Goal: Transaction & Acquisition: Purchase product/service

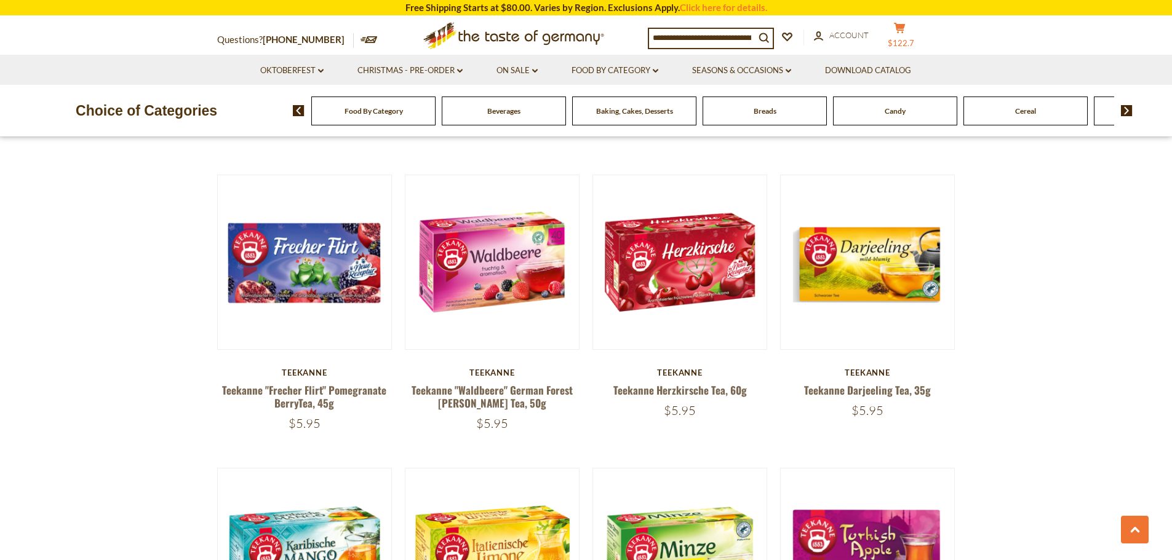
click at [906, 28] on icon "cart" at bounding box center [900, 28] width 12 height 10
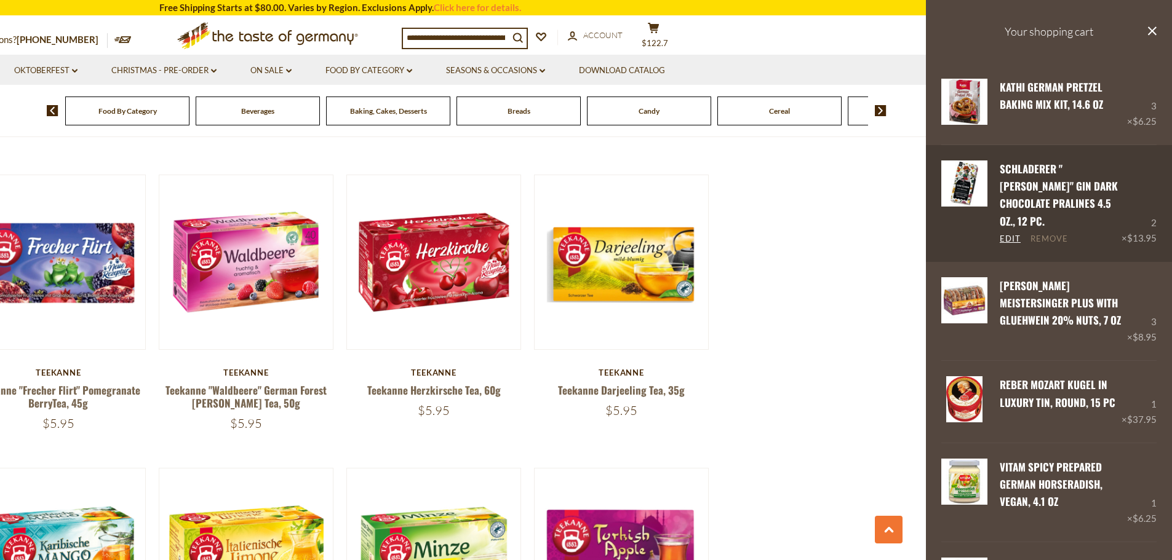
click at [1047, 234] on link "Remove" at bounding box center [1049, 239] width 38 height 11
click at [1046, 234] on link "Remove" at bounding box center [1049, 239] width 38 height 11
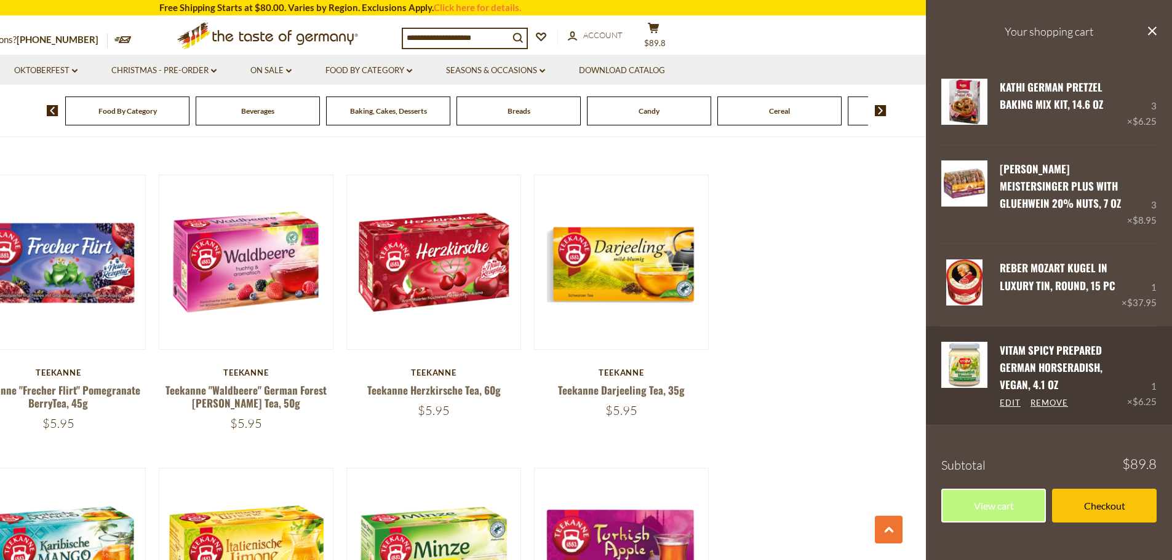
click at [1048, 398] on link "Remove" at bounding box center [1049, 403] width 38 height 11
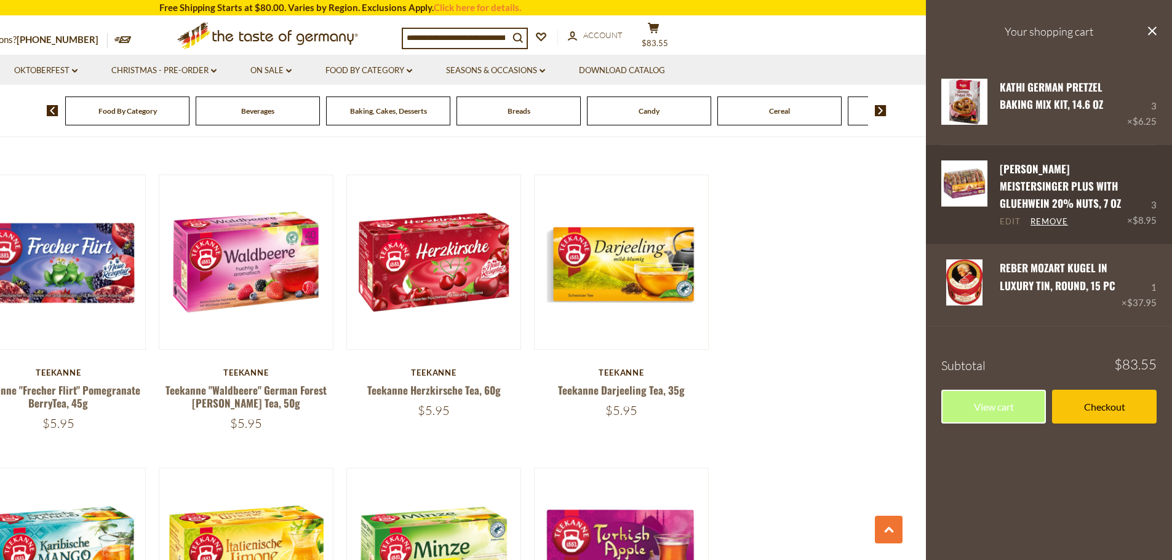
click at [1007, 220] on link "Edit" at bounding box center [1010, 222] width 21 height 11
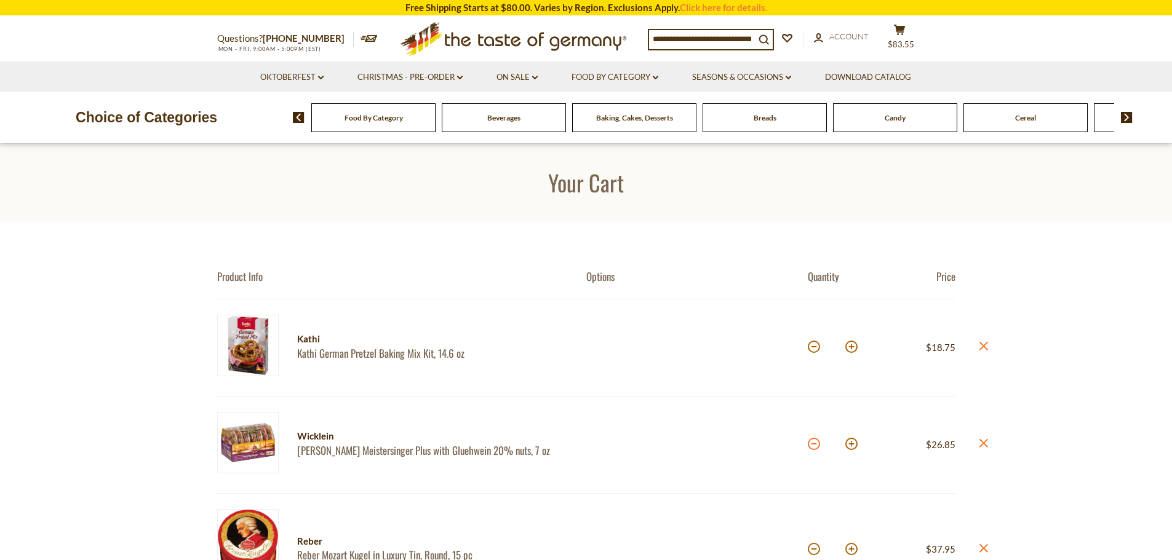
click at [815, 444] on button at bounding box center [814, 444] width 12 height 12
type input "*"
click at [984, 440] on icon "close" at bounding box center [983, 443] width 9 height 9
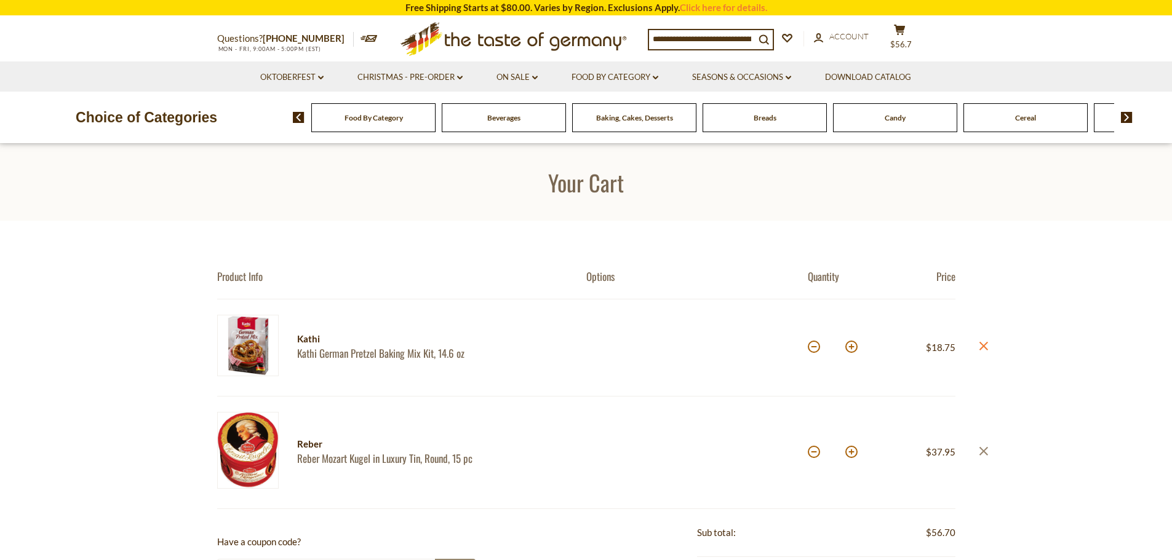
click at [982, 449] on icon "close" at bounding box center [983, 451] width 9 height 9
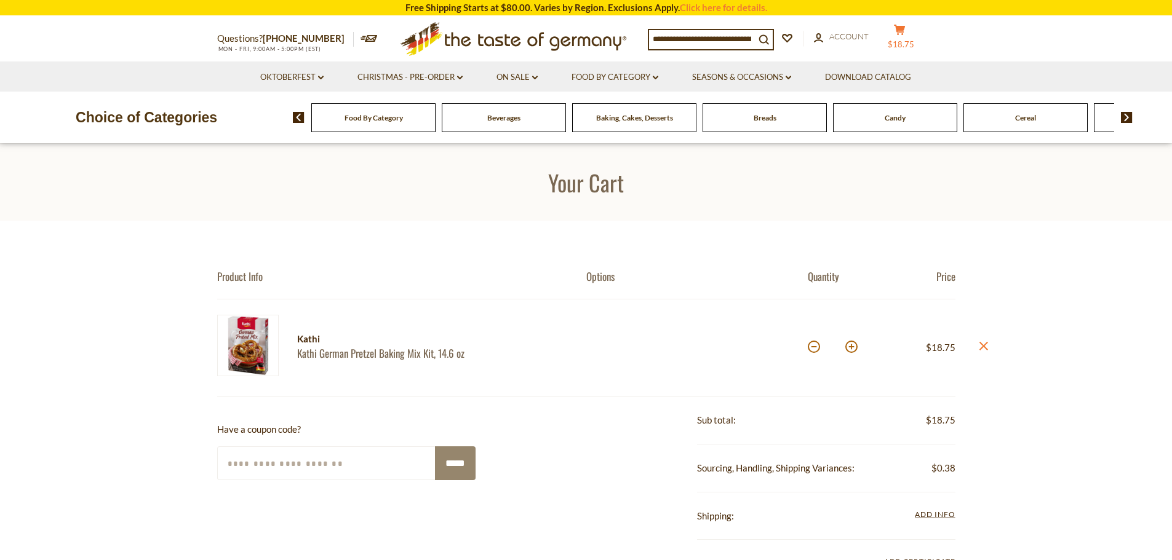
click at [906, 33] on icon "cart" at bounding box center [900, 30] width 12 height 10
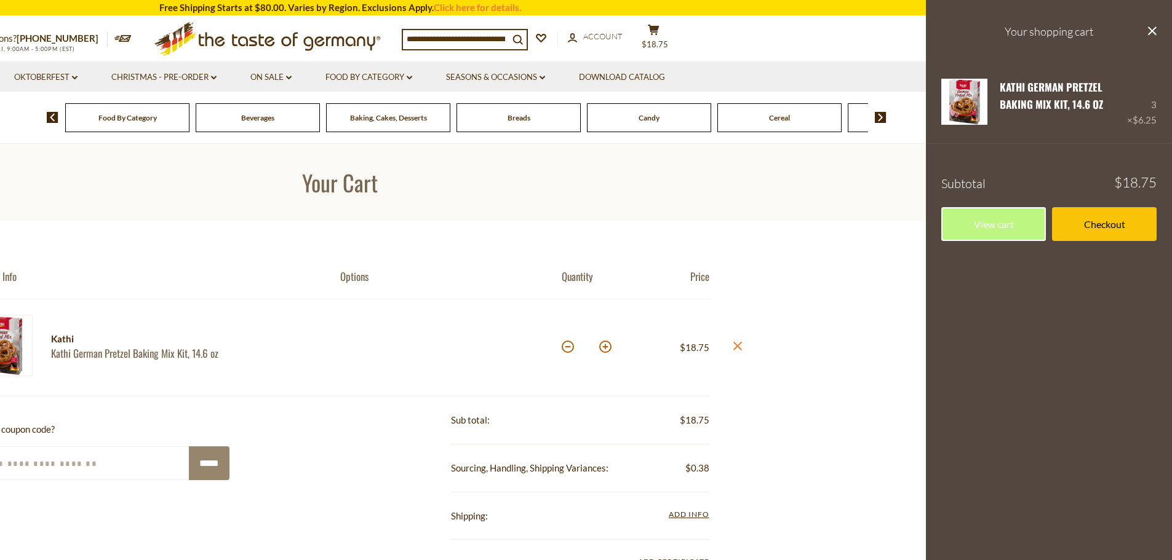
click at [447, 231] on section "Product Info Options Quantity Price Kathi Kathi German Pretzel Baking Mix Kit, …" at bounding box center [340, 530] width 1172 height 618
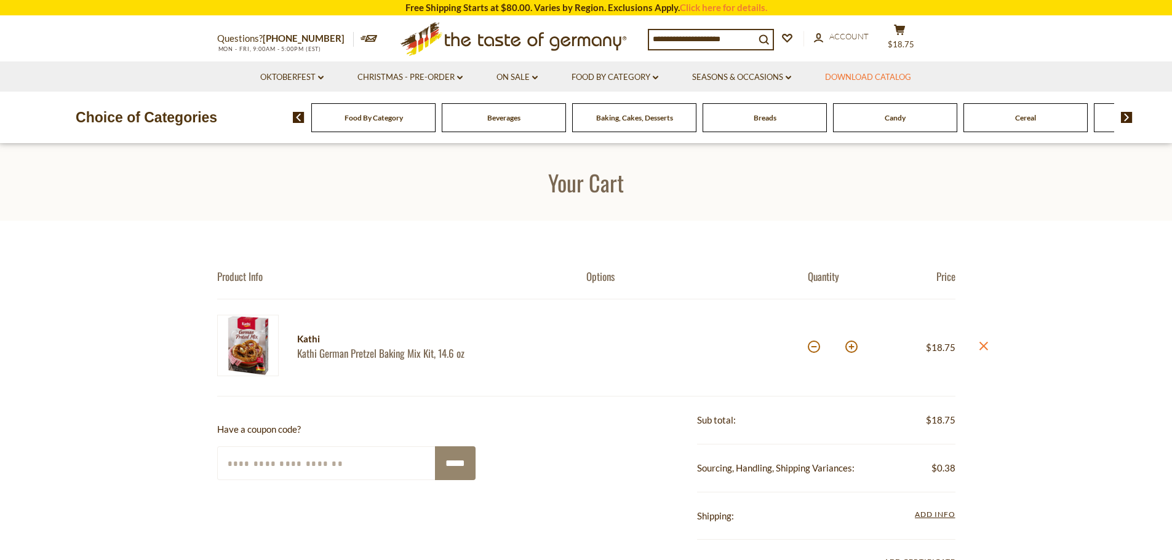
click at [858, 78] on link "Download Catalog" at bounding box center [868, 78] width 86 height 14
click at [813, 346] on button at bounding box center [814, 347] width 12 height 12
type input "*"
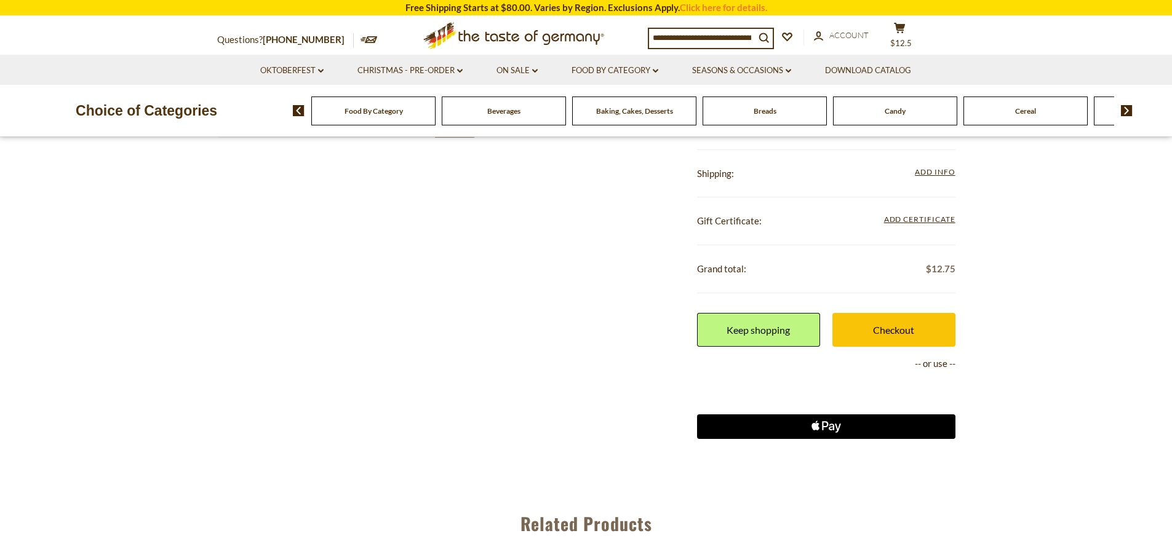
scroll to position [308, 0]
